Goal: Task Accomplishment & Management: Manage account settings

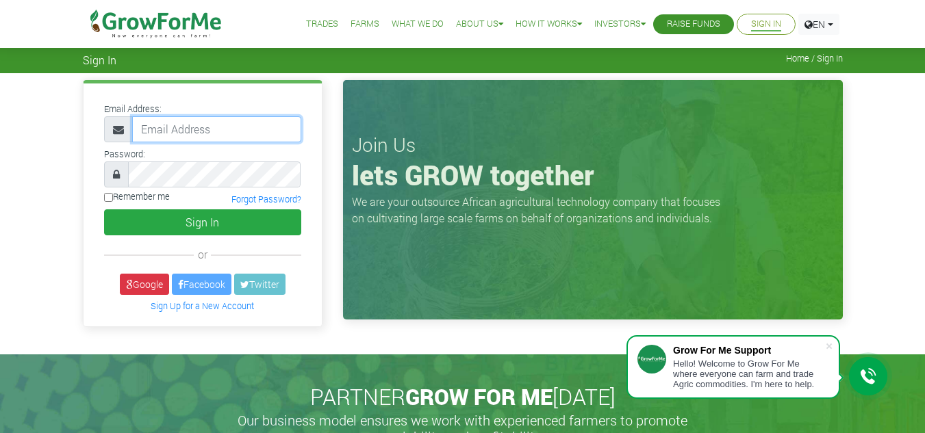
click at [234, 118] on input "email" at bounding box center [216, 129] width 169 height 26
type input "linda@growforme.com"
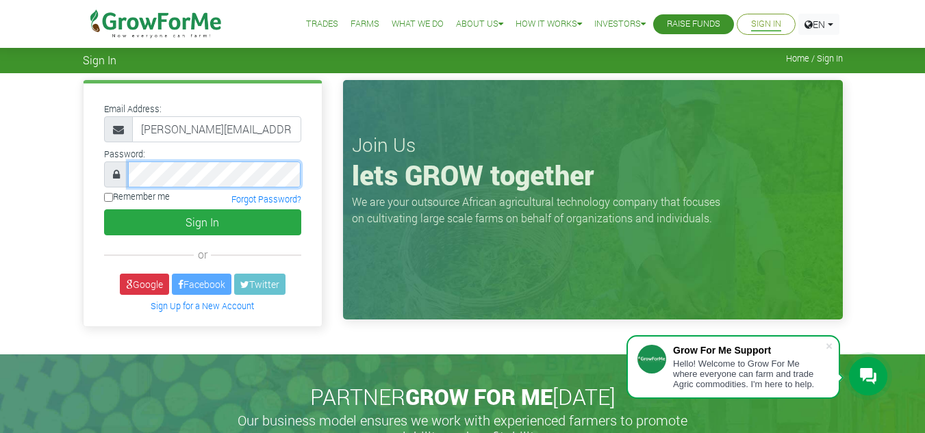
click at [104, 196] on button "Sign In" at bounding box center [202, 222] width 197 height 26
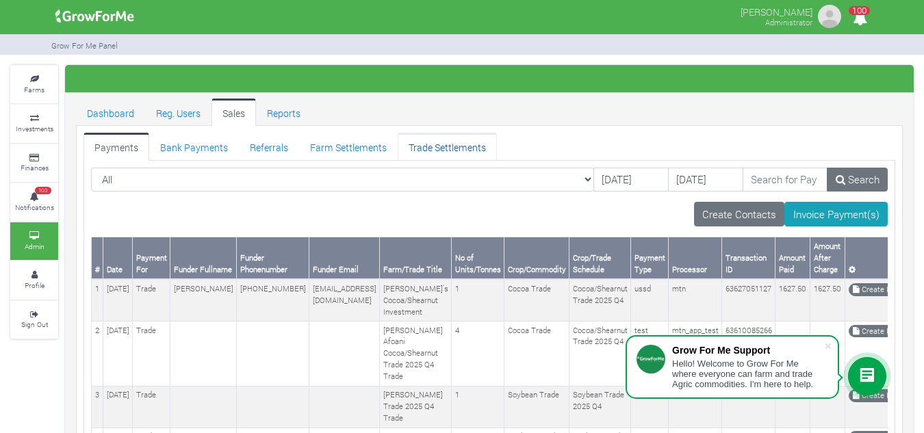
click at [423, 147] on link "Trade Settlements" at bounding box center [447, 146] width 99 height 27
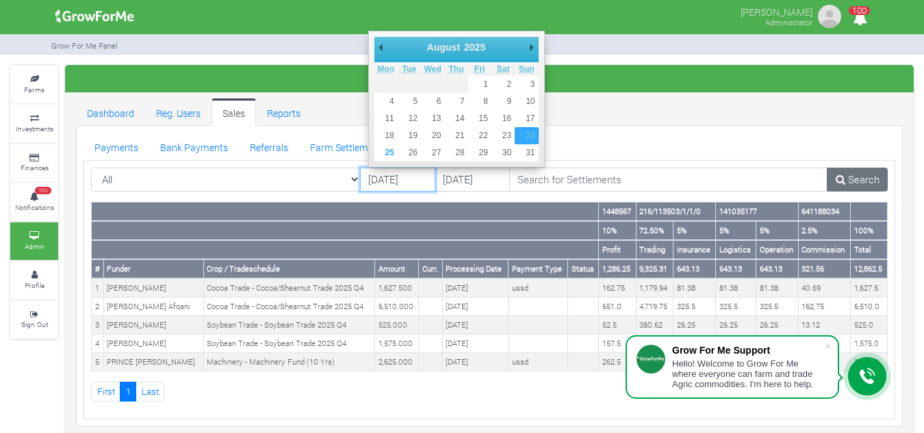
click at [389, 177] on input "24/08/2025" at bounding box center [397, 180] width 75 height 25
type input "[DATE]"
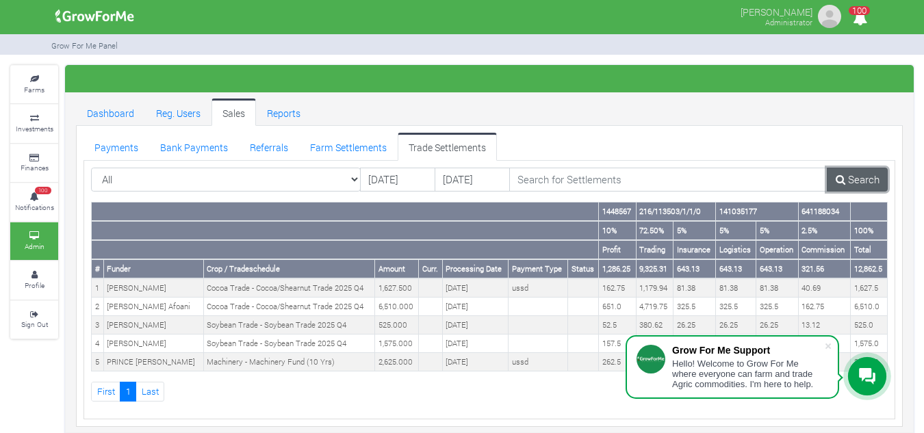
click at [855, 180] on link "Search" at bounding box center [857, 180] width 61 height 25
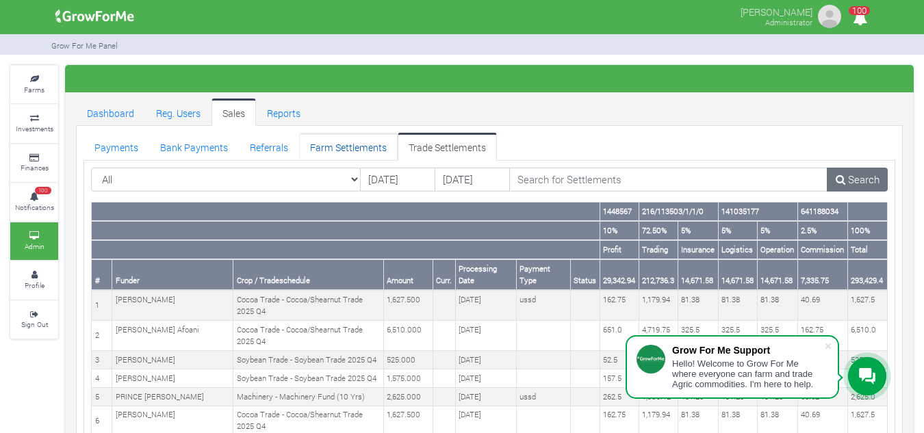
click at [345, 150] on link "Farm Settlements" at bounding box center [348, 146] width 99 height 27
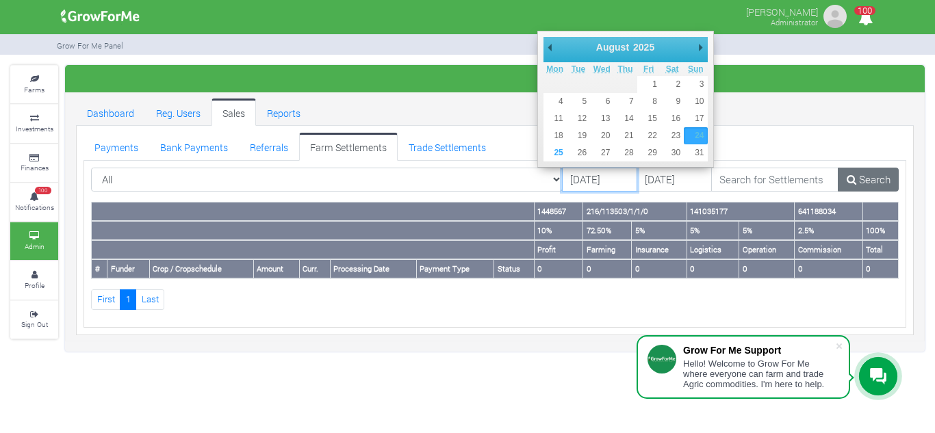
click at [562, 181] on input "24/08/2025" at bounding box center [599, 180] width 75 height 25
type input "01/08/2025"
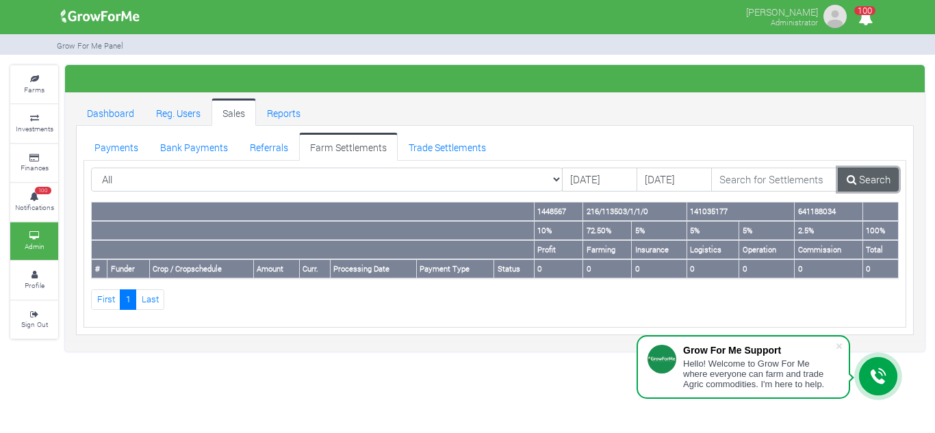
click at [848, 185] on link "Search" at bounding box center [868, 180] width 61 height 25
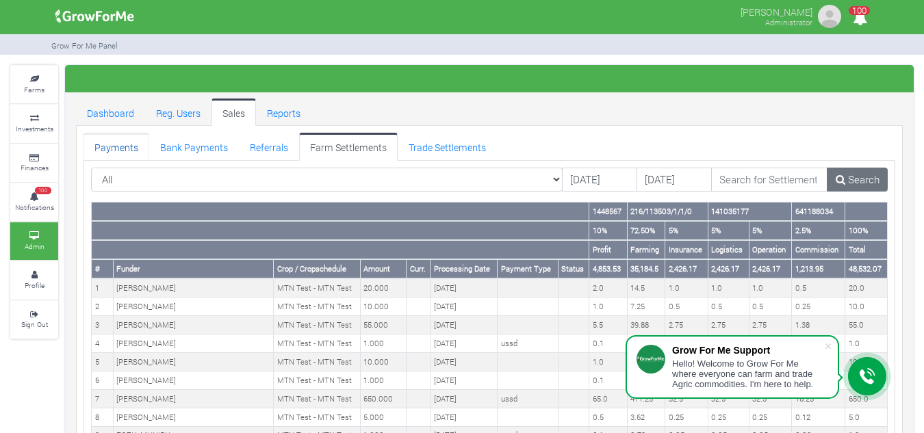
click at [118, 151] on link "Payments" at bounding box center [117, 146] width 66 height 27
